Goal: Entertainment & Leisure: Browse casually

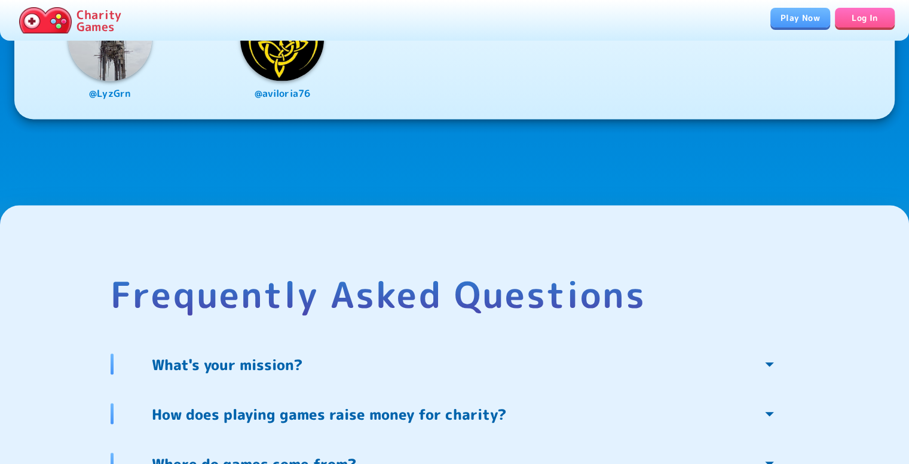
scroll to position [2347, 0]
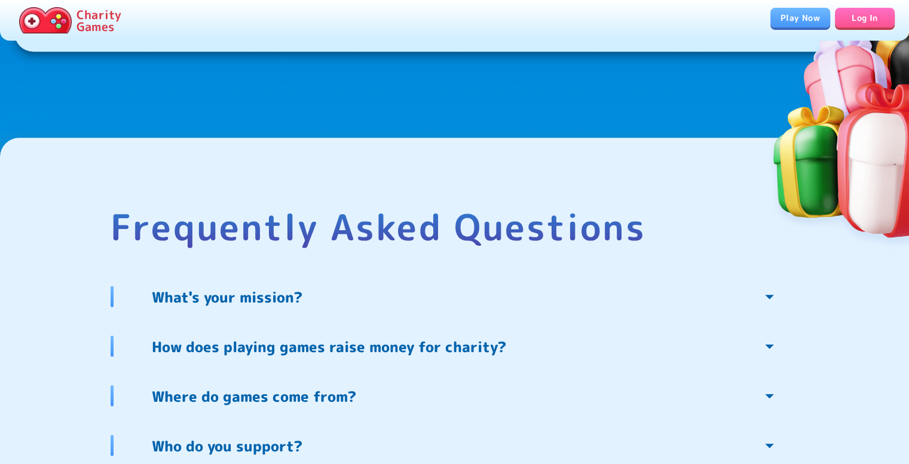
click at [776, 20] on link "Play Now" at bounding box center [800, 18] width 60 height 20
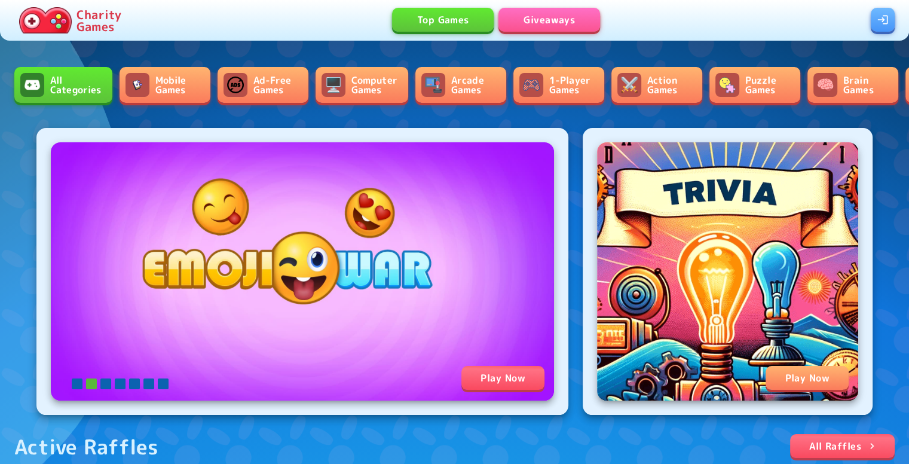
click at [282, 86] on link "Ad-Free Games" at bounding box center [263, 85] width 91 height 36
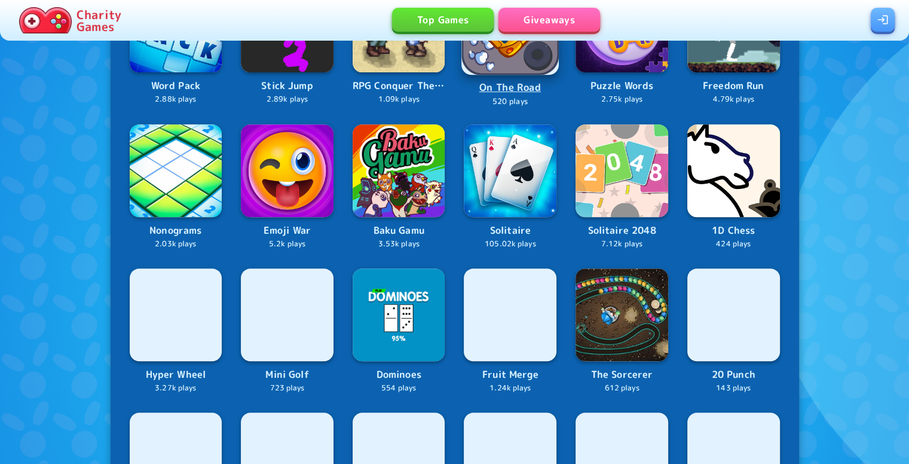
scroll to position [488, 0]
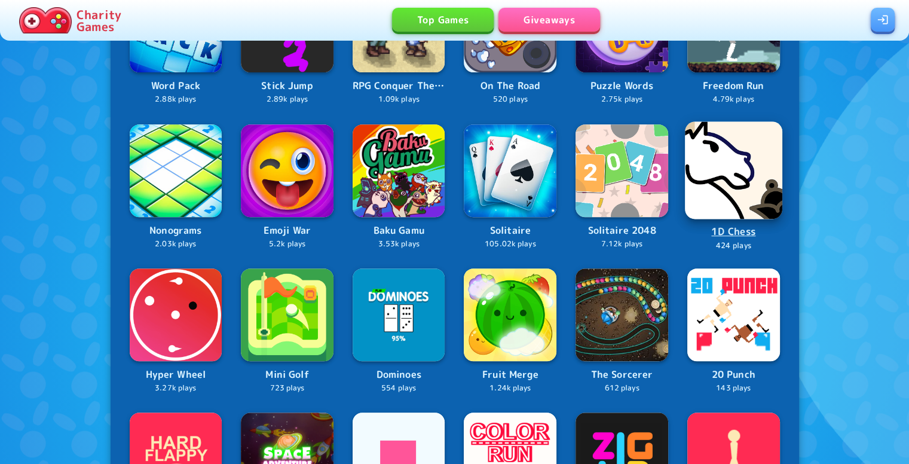
click at [714, 163] on img at bounding box center [733, 169] width 97 height 97
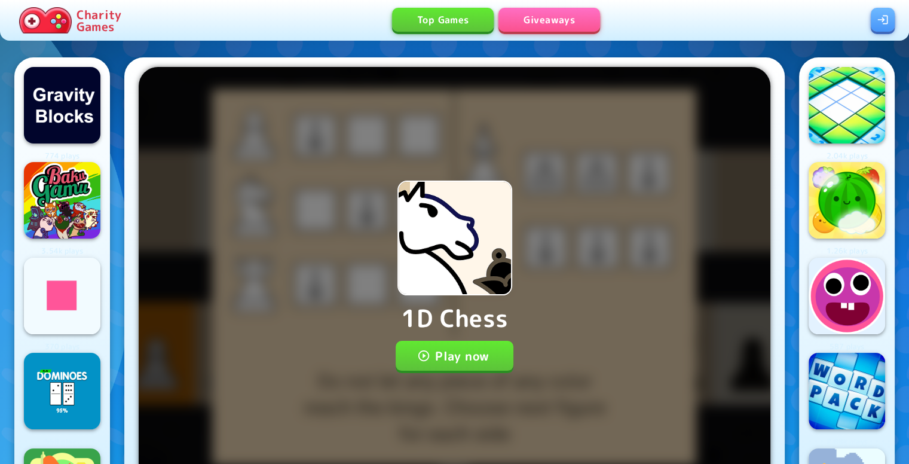
click at [451, 363] on button "Play now" at bounding box center [455, 356] width 118 height 30
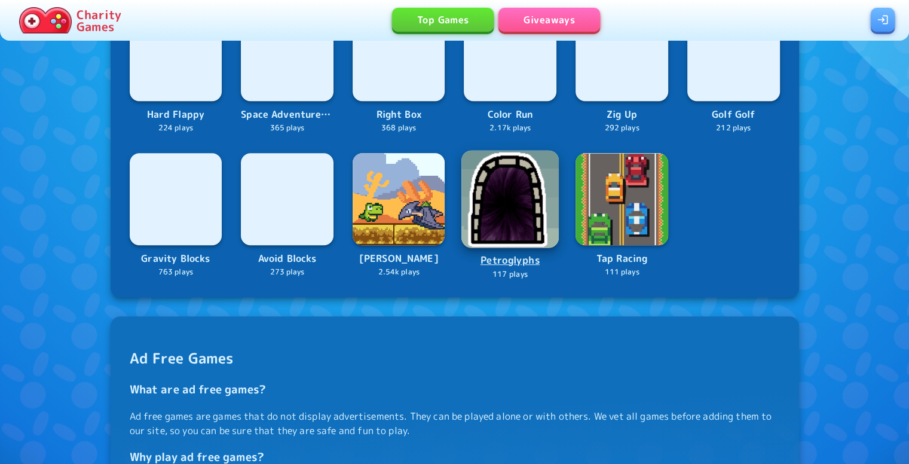
scroll to position [892, 0]
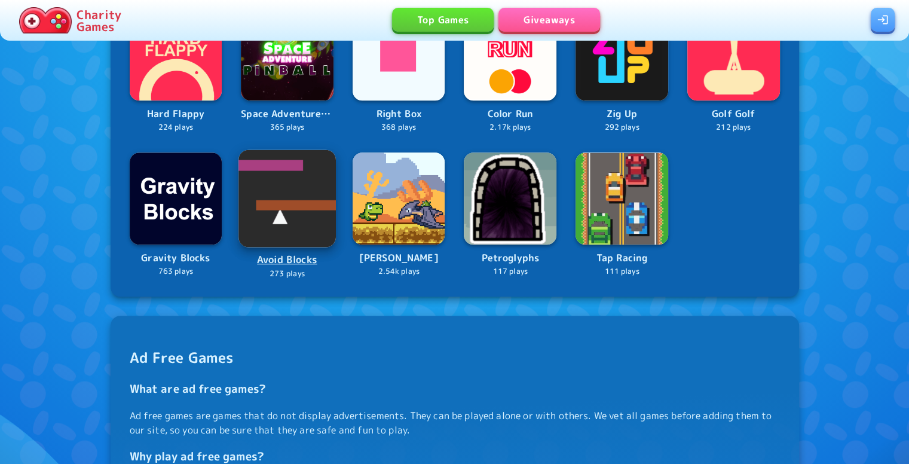
click at [272, 208] on img at bounding box center [286, 197] width 97 height 97
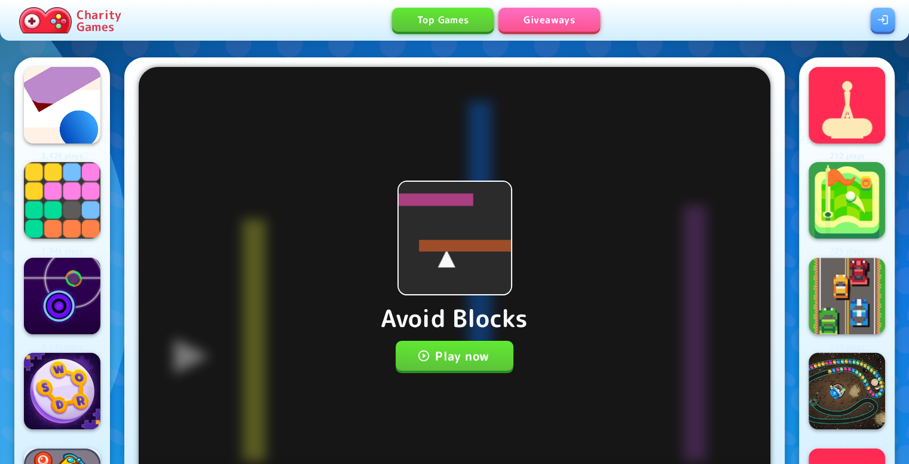
click at [431, 351] on button "Play now" at bounding box center [455, 356] width 118 height 30
